Goal: Information Seeking & Learning: Find specific fact

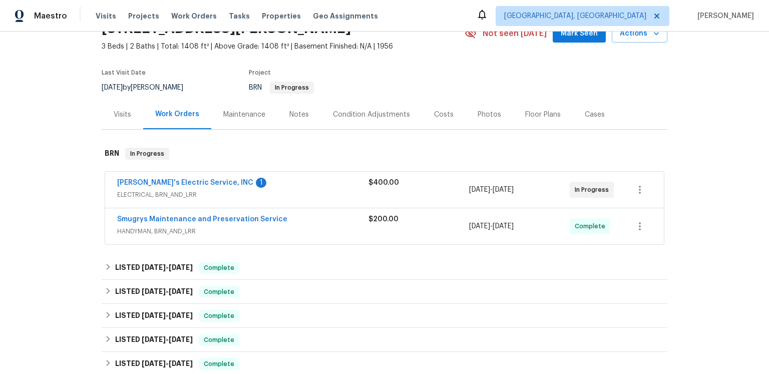
scroll to position [106, 0]
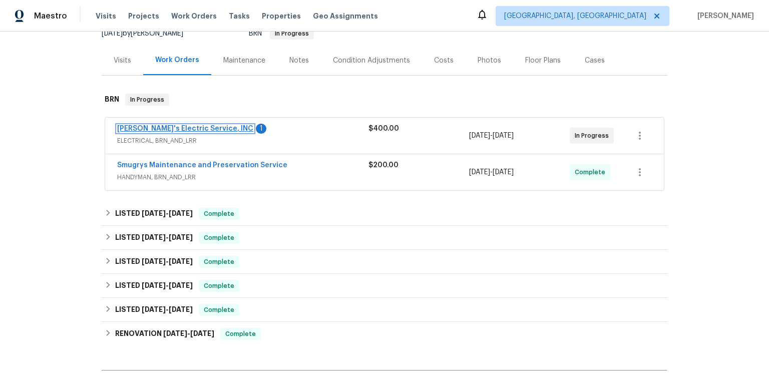
click at [213, 132] on link "Jack's Electric Service, INC" at bounding box center [185, 128] width 136 height 7
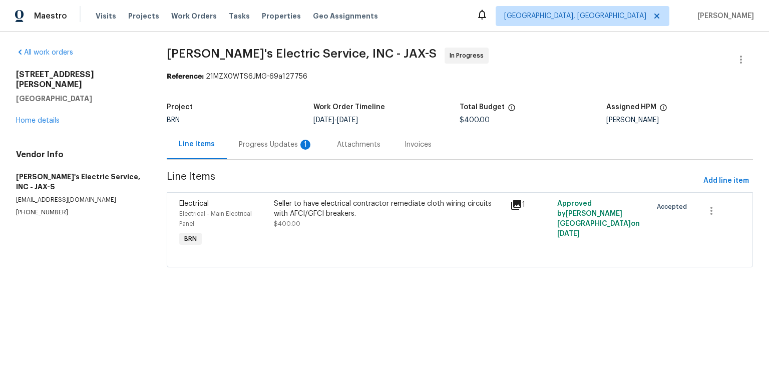
click at [325, 159] on div "Progress Updates 1" at bounding box center [276, 145] width 98 height 30
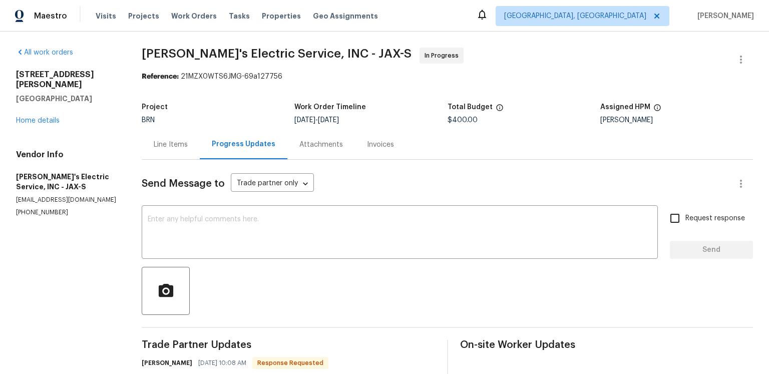
click at [263, 149] on div "Progress Updates" at bounding box center [244, 144] width 64 height 10
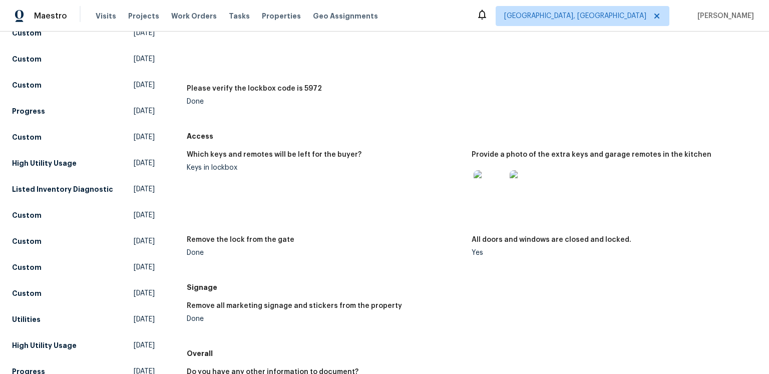
scroll to position [132, 0]
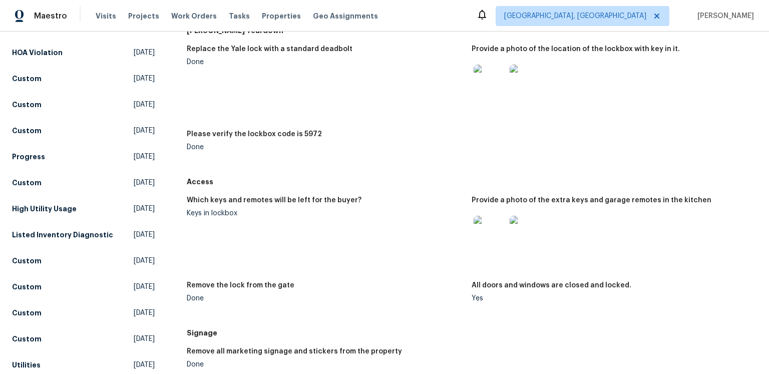
click at [340, 162] on div "Replace the Yale lock with a standard deadbolt Done Provide a photo of the loca…" at bounding box center [472, 106] width 570 height 133
copy h5 "Please verify the lockbox code is 5972"
